Goal: Book appointment/travel/reservation

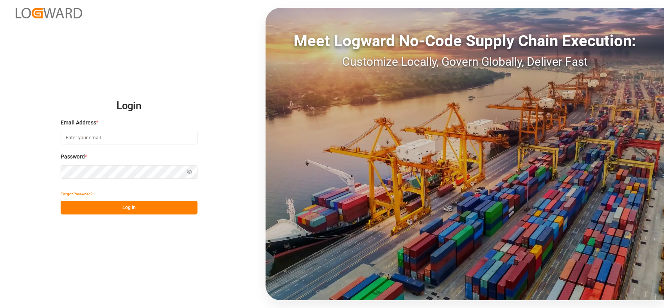
type input "[PERSON_NAME][EMAIL_ADDRESS][PERSON_NAME][DOMAIN_NAME]"
drag, startPoint x: 123, startPoint y: 209, endPoint x: 145, endPoint y: 207, distance: 22.4
click at [123, 209] on button "Log In" at bounding box center [129, 208] width 137 height 14
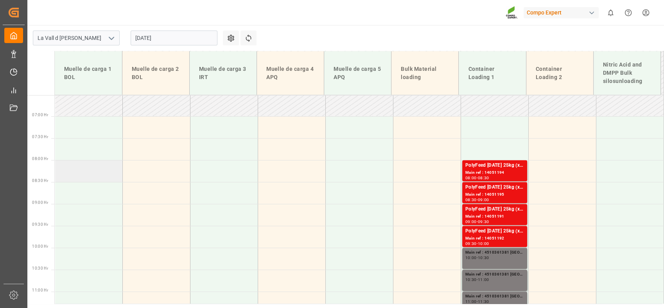
scroll to position [362, 0]
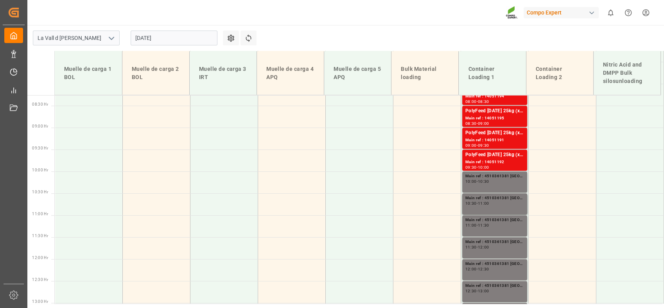
click at [173, 40] on input "[DATE]" at bounding box center [174, 38] width 87 height 15
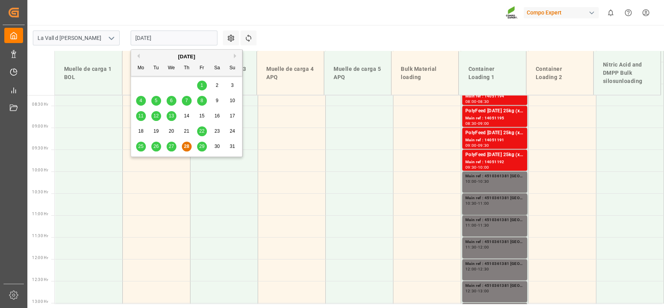
click at [235, 55] on button "Next Month" at bounding box center [236, 56] width 5 height 5
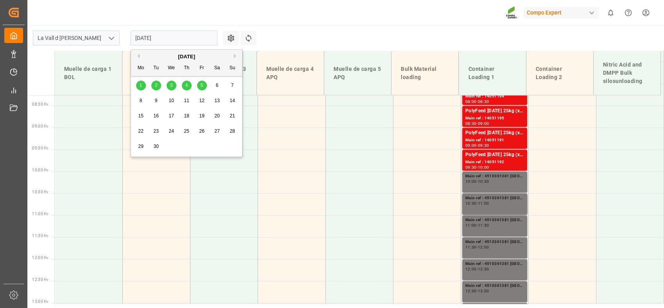
click at [142, 84] on div "1" at bounding box center [141, 85] width 10 height 9
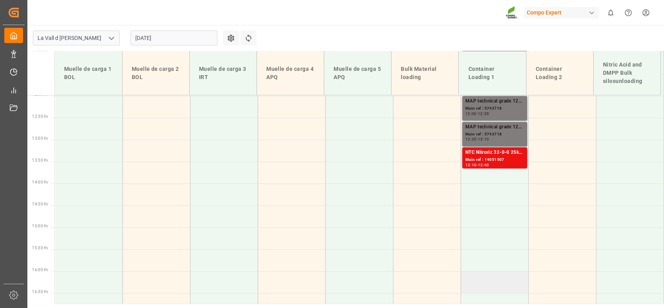
scroll to position [535, 0]
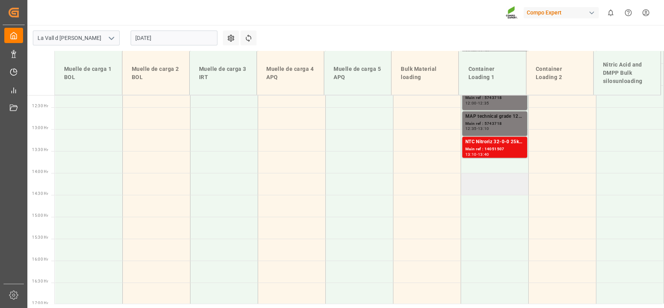
click at [491, 184] on td at bounding box center [495, 184] width 68 height 22
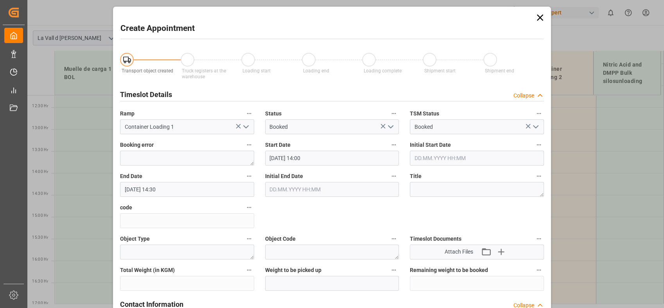
type input "[DATE] 14:00"
type input "[DATE] 14:30"
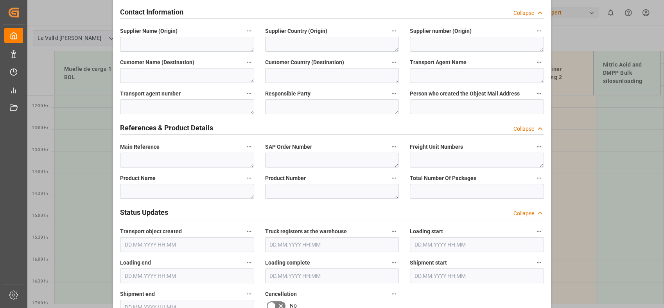
scroll to position [304, 0]
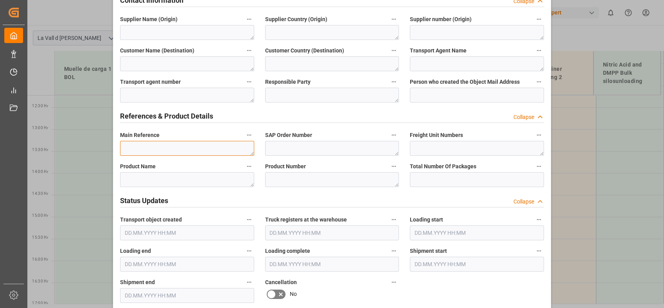
click at [165, 142] on textarea at bounding box center [187, 148] width 134 height 15
paste textarea "4510362083"
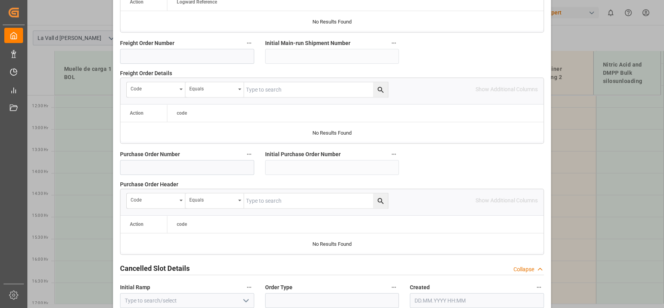
scroll to position [777, 0]
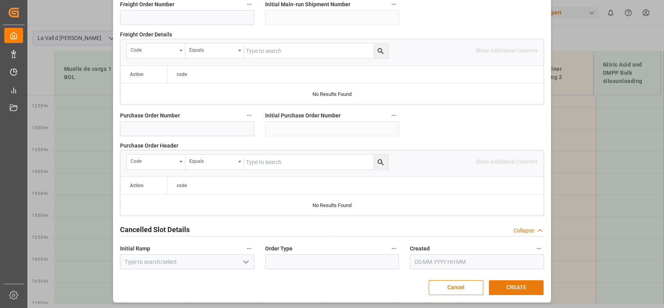
type textarea "4510362083 [GEOGRAPHIC_DATA]"
click at [506, 284] on button "CREATE" at bounding box center [516, 287] width 55 height 15
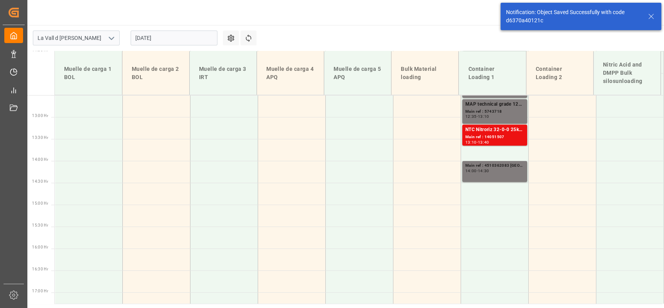
scroll to position [581, 0]
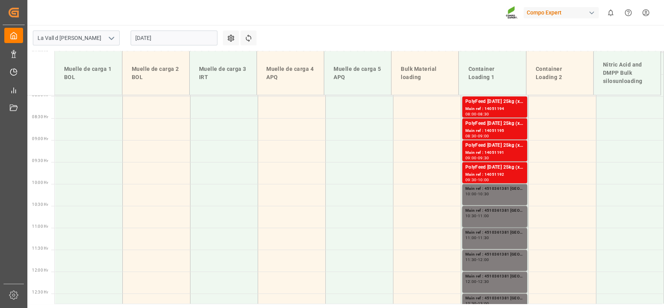
scroll to position [362, 0]
